Goal: Browse casually

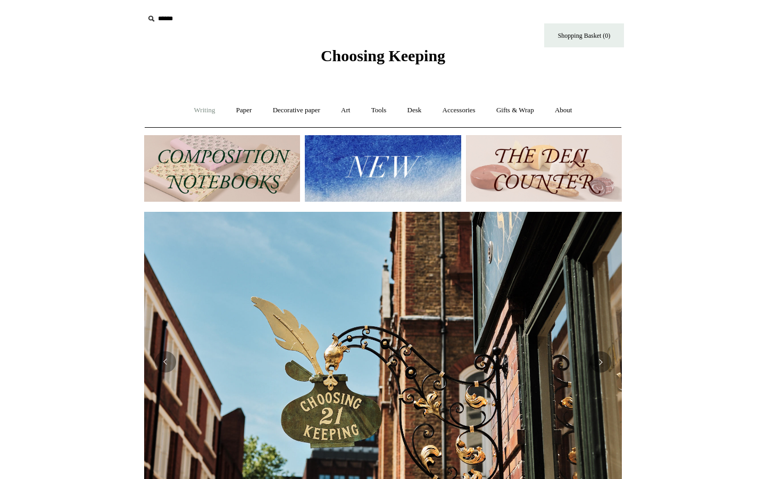
click at [194, 105] on link "Writing +" at bounding box center [205, 110] width 40 height 28
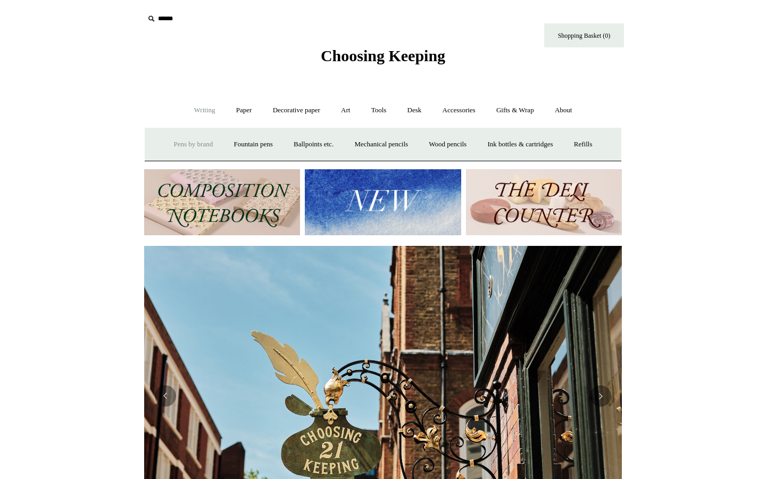
click at [174, 144] on link "Pens by brand +" at bounding box center [193, 144] width 59 height 28
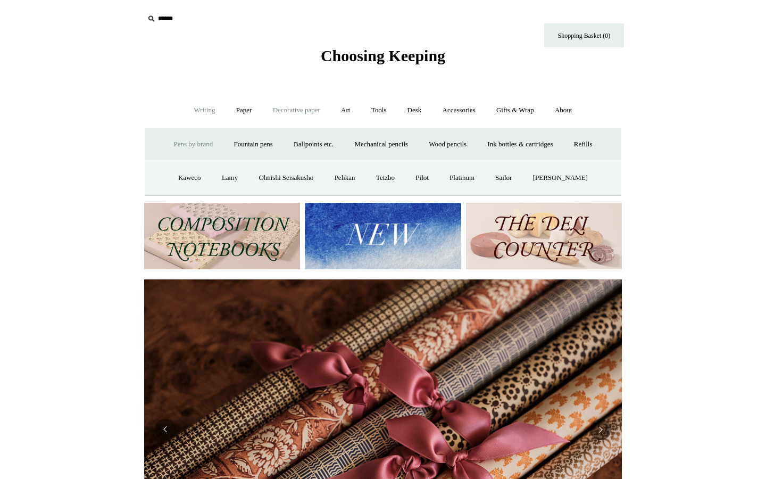
click at [301, 110] on link "Decorative paper +" at bounding box center [296, 110] width 66 height 28
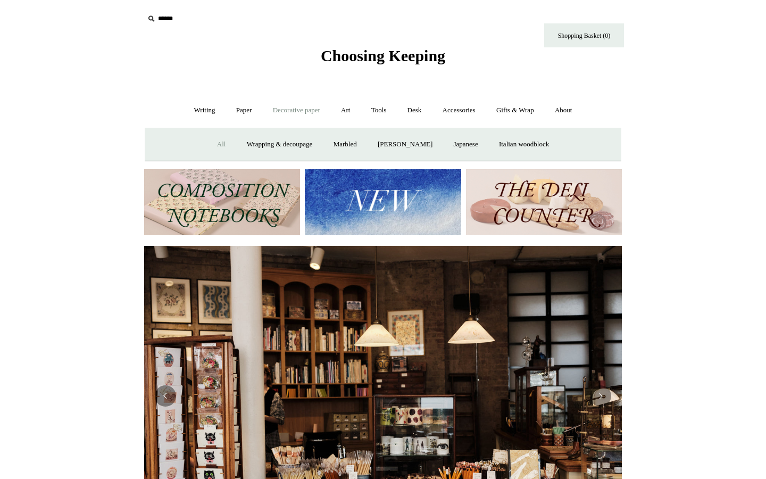
click at [216, 140] on link "All" at bounding box center [221, 144] width 28 height 28
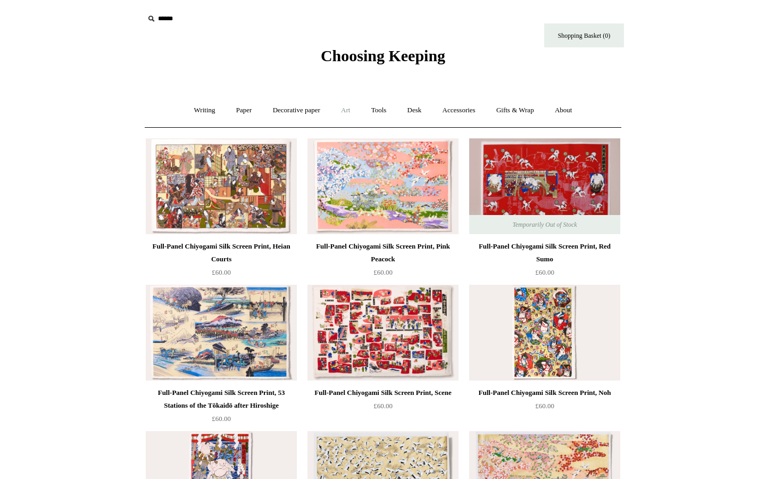
click at [356, 109] on link "Art +" at bounding box center [345, 110] width 28 height 28
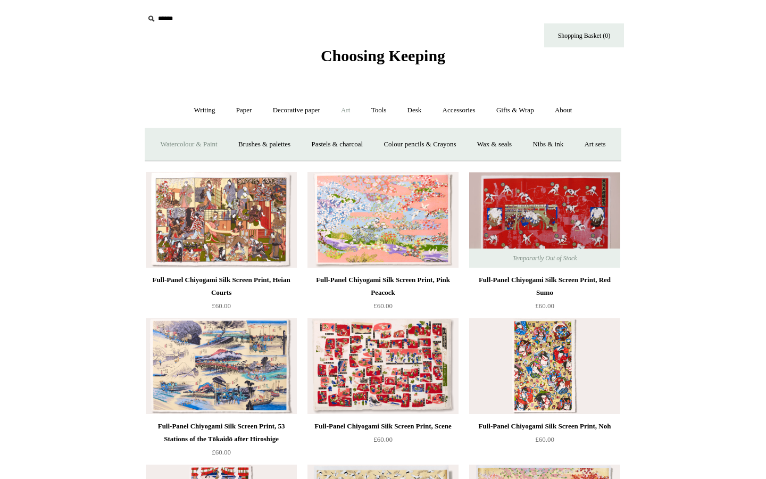
click at [225, 147] on link "Watercolour & Paint" at bounding box center [189, 144] width 76 height 28
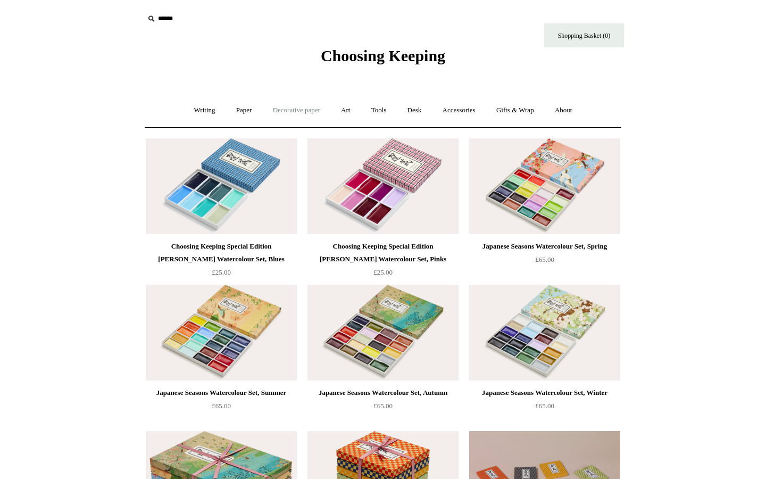
click at [298, 112] on link "Decorative paper +" at bounding box center [296, 110] width 66 height 28
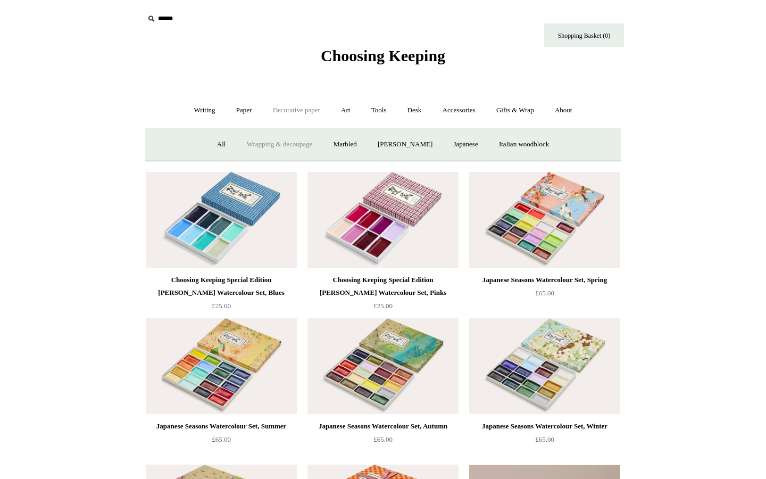
click at [274, 145] on link "Wrapping & decoupage" at bounding box center [279, 144] width 85 height 28
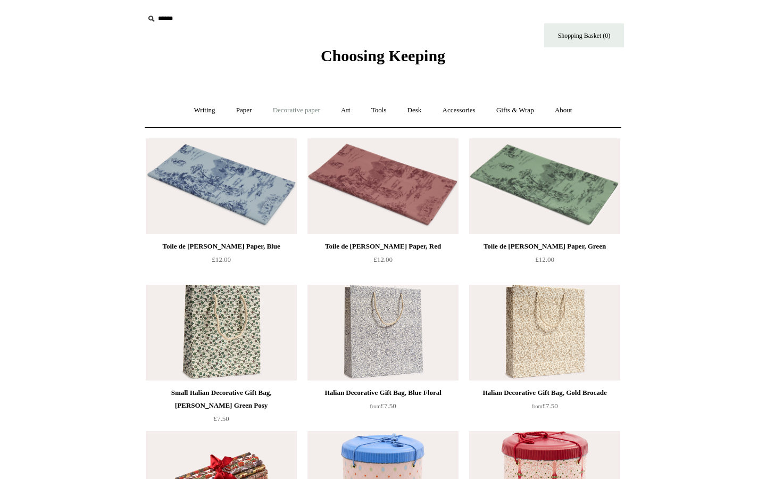
click at [298, 111] on link "Decorative paper +" at bounding box center [296, 110] width 66 height 28
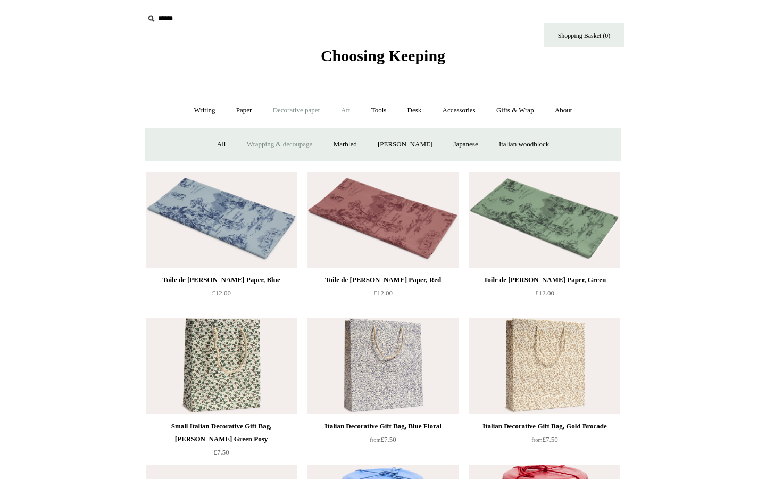
click at [345, 111] on link "Art +" at bounding box center [345, 110] width 28 height 28
click at [377, 112] on link "Tools +" at bounding box center [379, 110] width 35 height 28
click at [422, 107] on link "Desk +" at bounding box center [415, 110] width 34 height 28
click at [302, 143] on link "Boxes & archiving" at bounding box center [315, 144] width 71 height 28
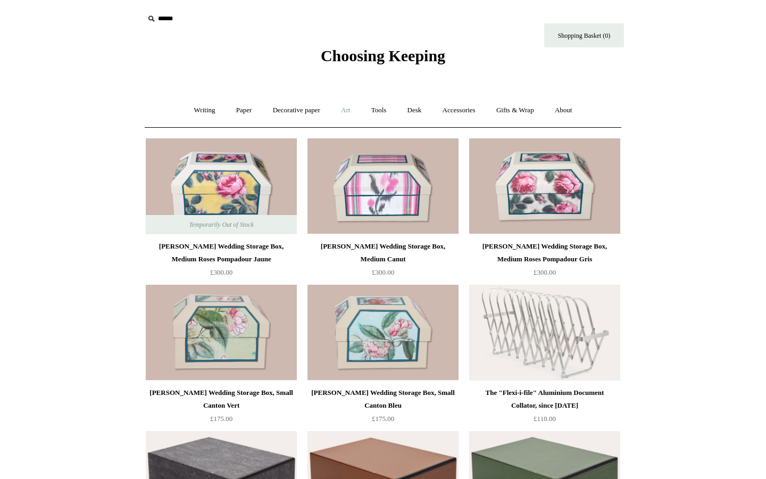
click at [344, 109] on link "Art +" at bounding box center [345, 110] width 28 height 28
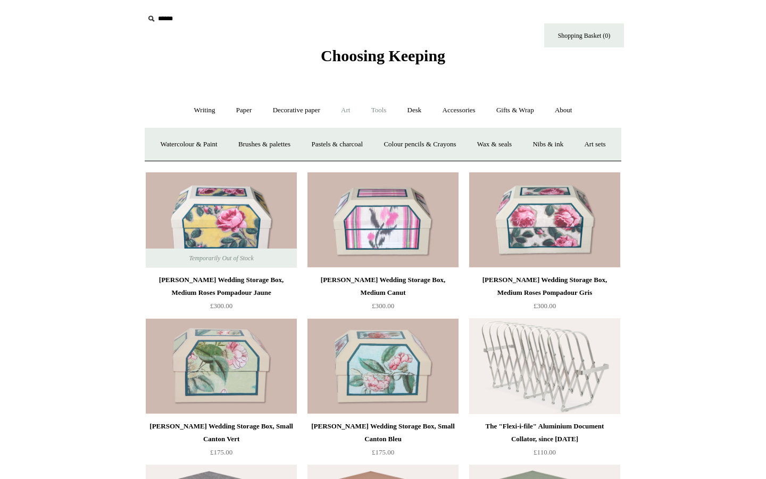
click at [385, 111] on link "Tools +" at bounding box center [379, 110] width 35 height 28
click at [417, 111] on link "Desk +" at bounding box center [415, 110] width 34 height 28
click at [247, 148] on link "Pen pots" at bounding box center [256, 144] width 43 height 28
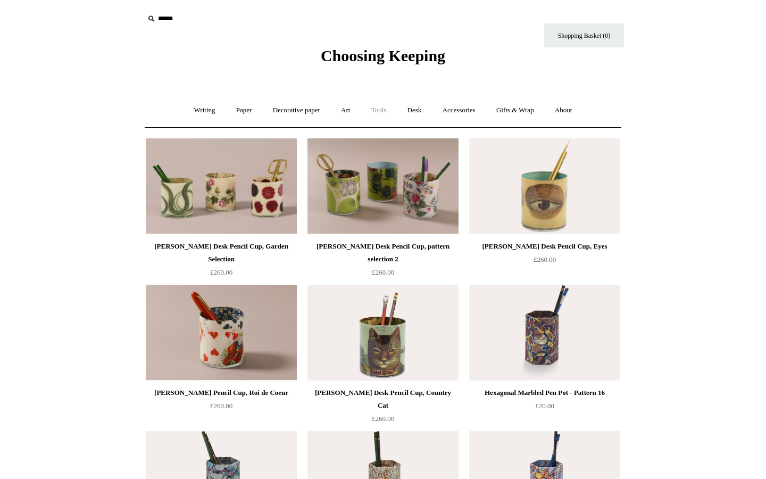
click at [374, 110] on link "Tools +" at bounding box center [379, 110] width 35 height 28
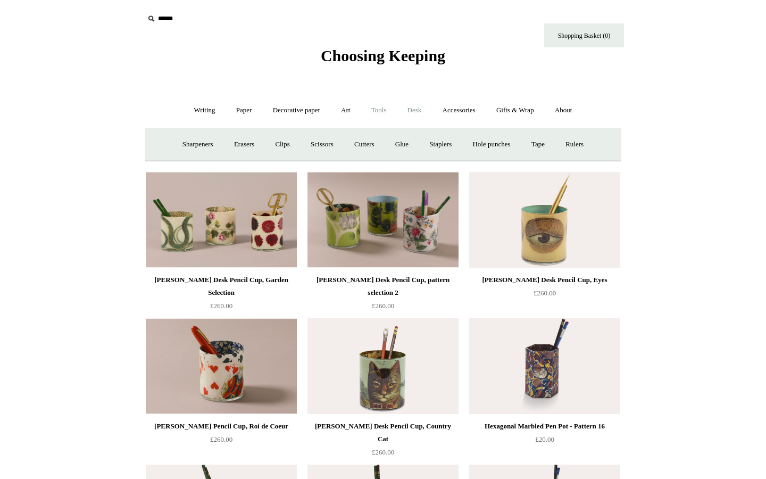
click at [417, 113] on link "Desk +" at bounding box center [415, 110] width 34 height 28
click at [329, 142] on link "Boxes & archiving" at bounding box center [315, 144] width 71 height 28
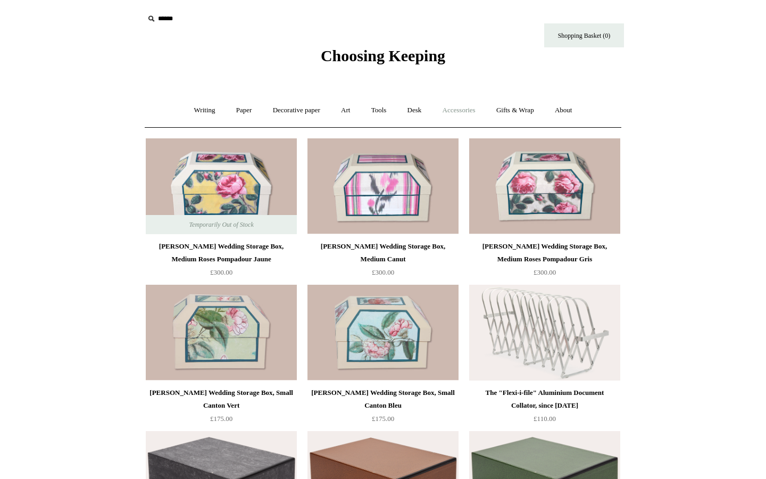
click at [480, 113] on link "Accessories +" at bounding box center [459, 110] width 52 height 28
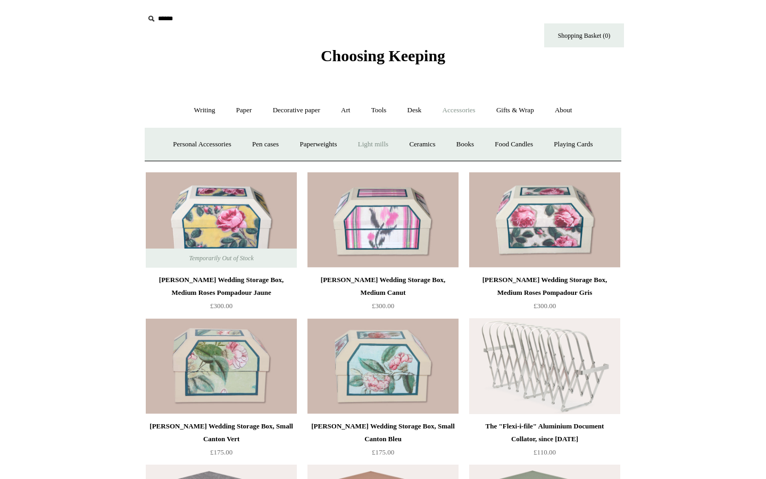
click at [384, 140] on link "Light mills" at bounding box center [372, 144] width 49 height 28
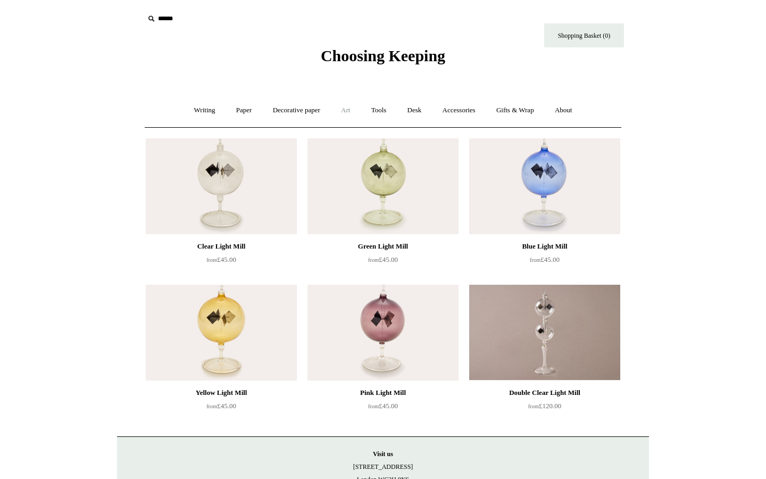
click at [346, 114] on link "Art +" at bounding box center [345, 110] width 28 height 28
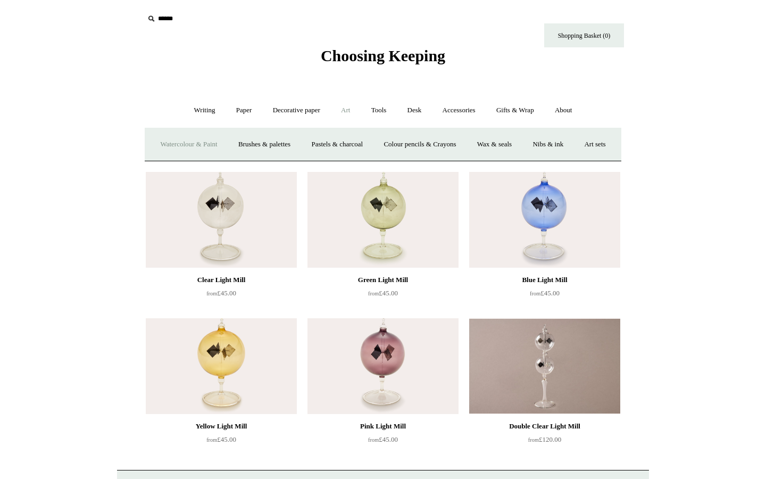
click at [205, 146] on link "Watercolour & Paint" at bounding box center [189, 144] width 76 height 28
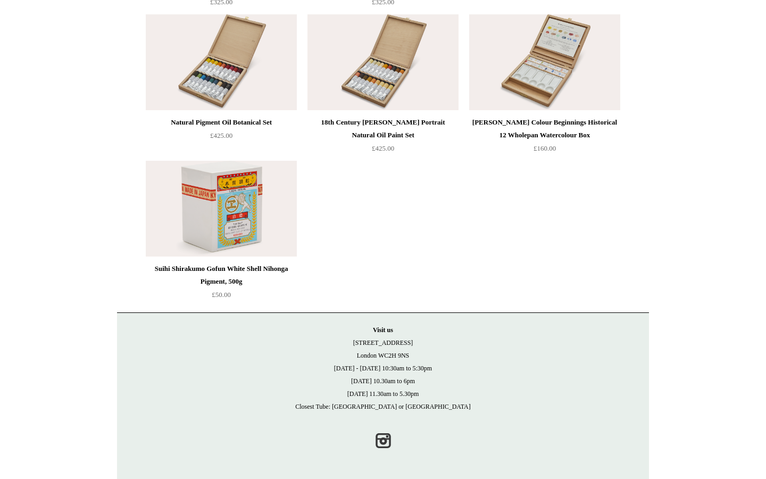
scroll to position [2464, 0]
